Goal: Task Accomplishment & Management: Use online tool/utility

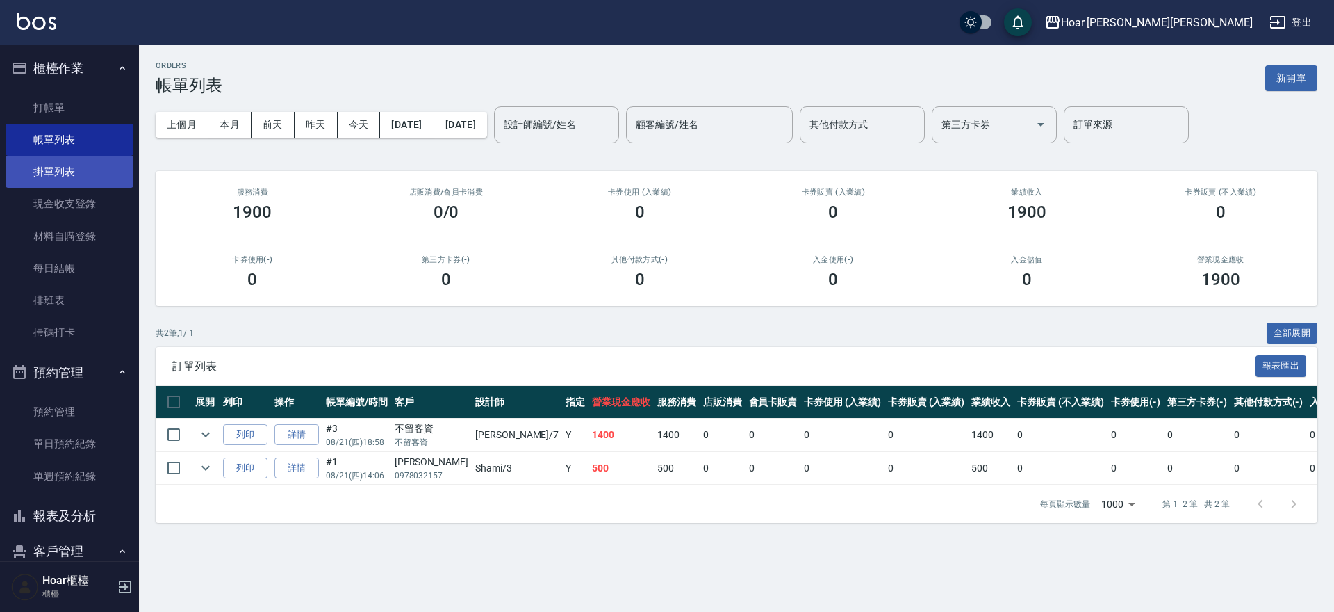
click at [59, 173] on link "掛單列表" at bounding box center [70, 172] width 128 height 32
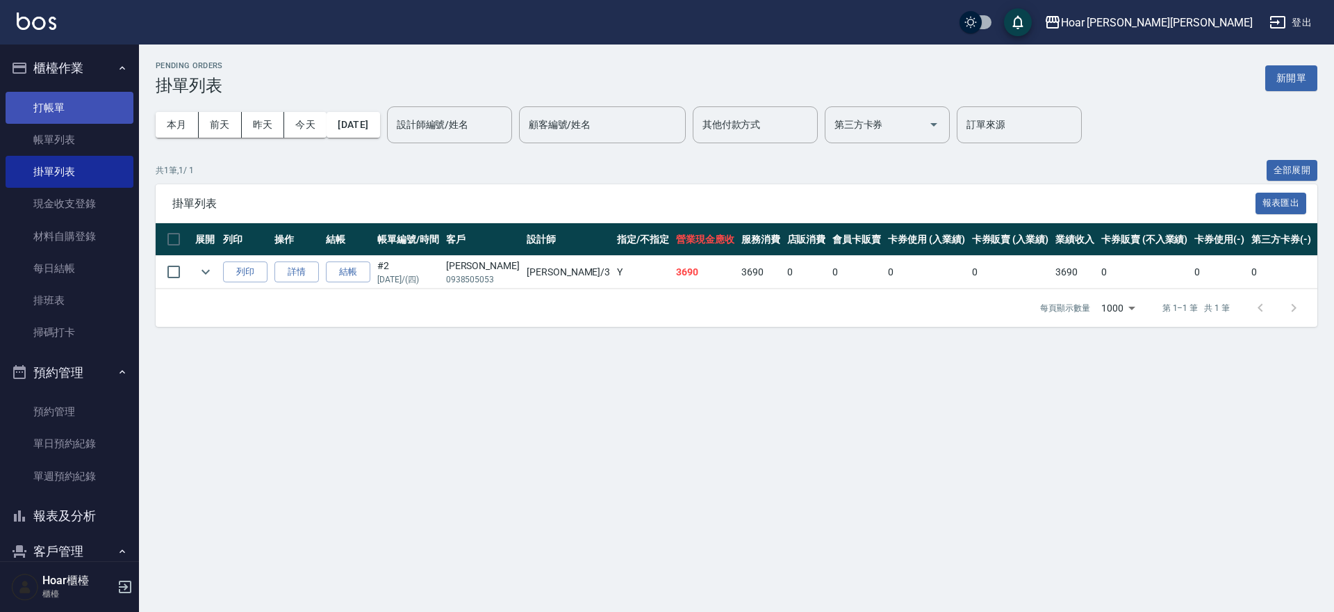
click at [62, 122] on link "打帳單" at bounding box center [70, 108] width 128 height 32
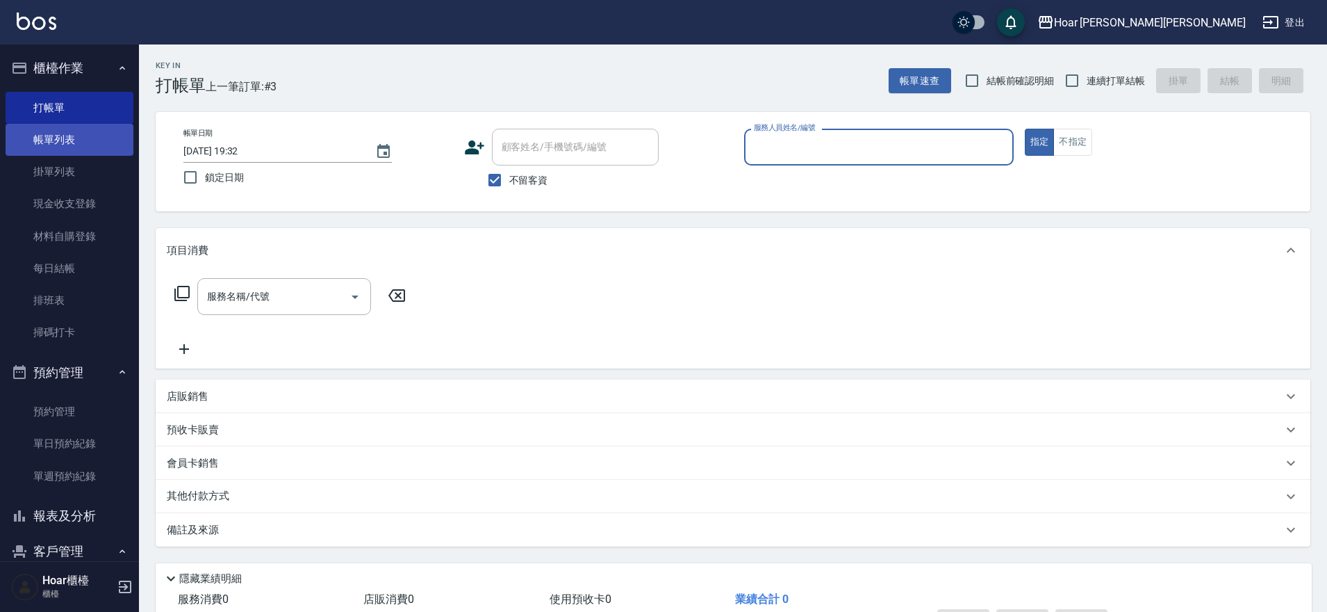
click at [63, 138] on link "帳單列表" at bounding box center [70, 140] width 128 height 32
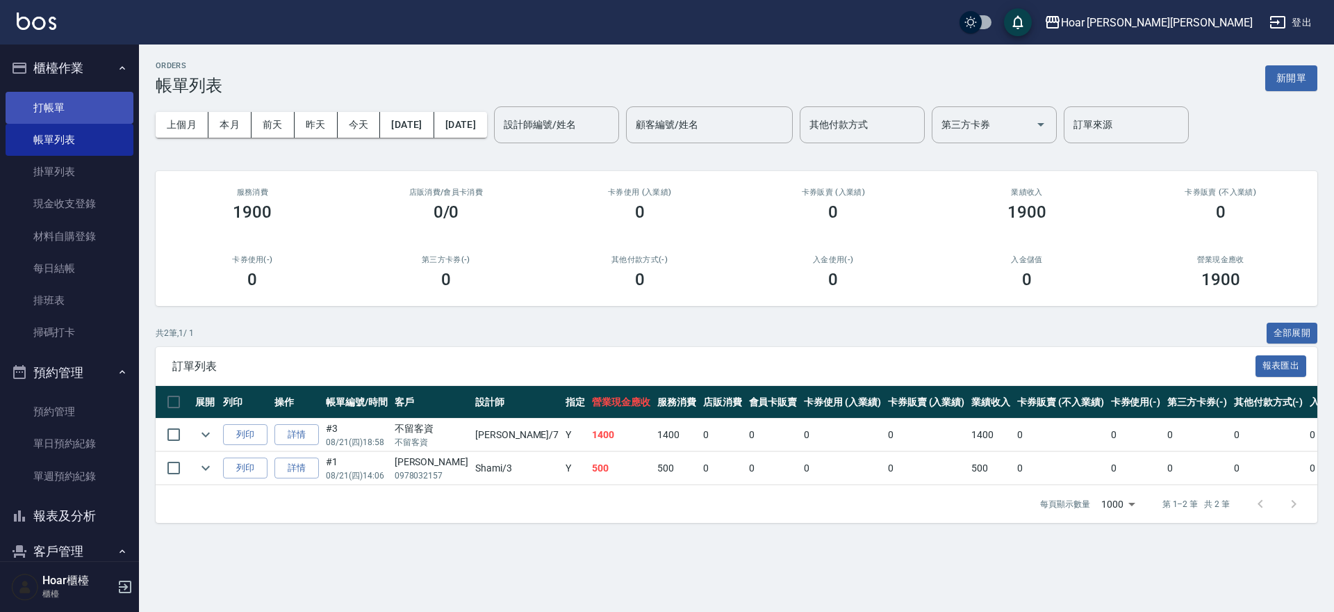
click at [40, 105] on link "打帳單" at bounding box center [70, 108] width 128 height 32
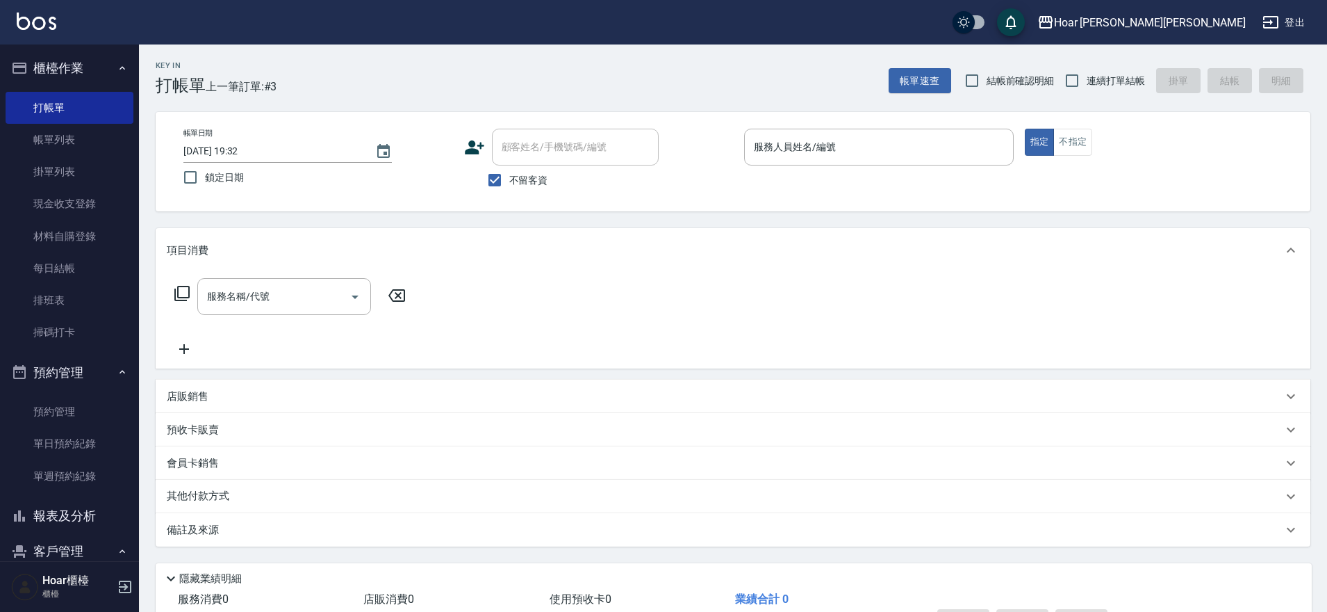
click at [379, 29] on div "Hoar [PERSON_NAME][PERSON_NAME] 登出" at bounding box center [663, 22] width 1327 height 44
